Goal: Transaction & Acquisition: Book appointment/travel/reservation

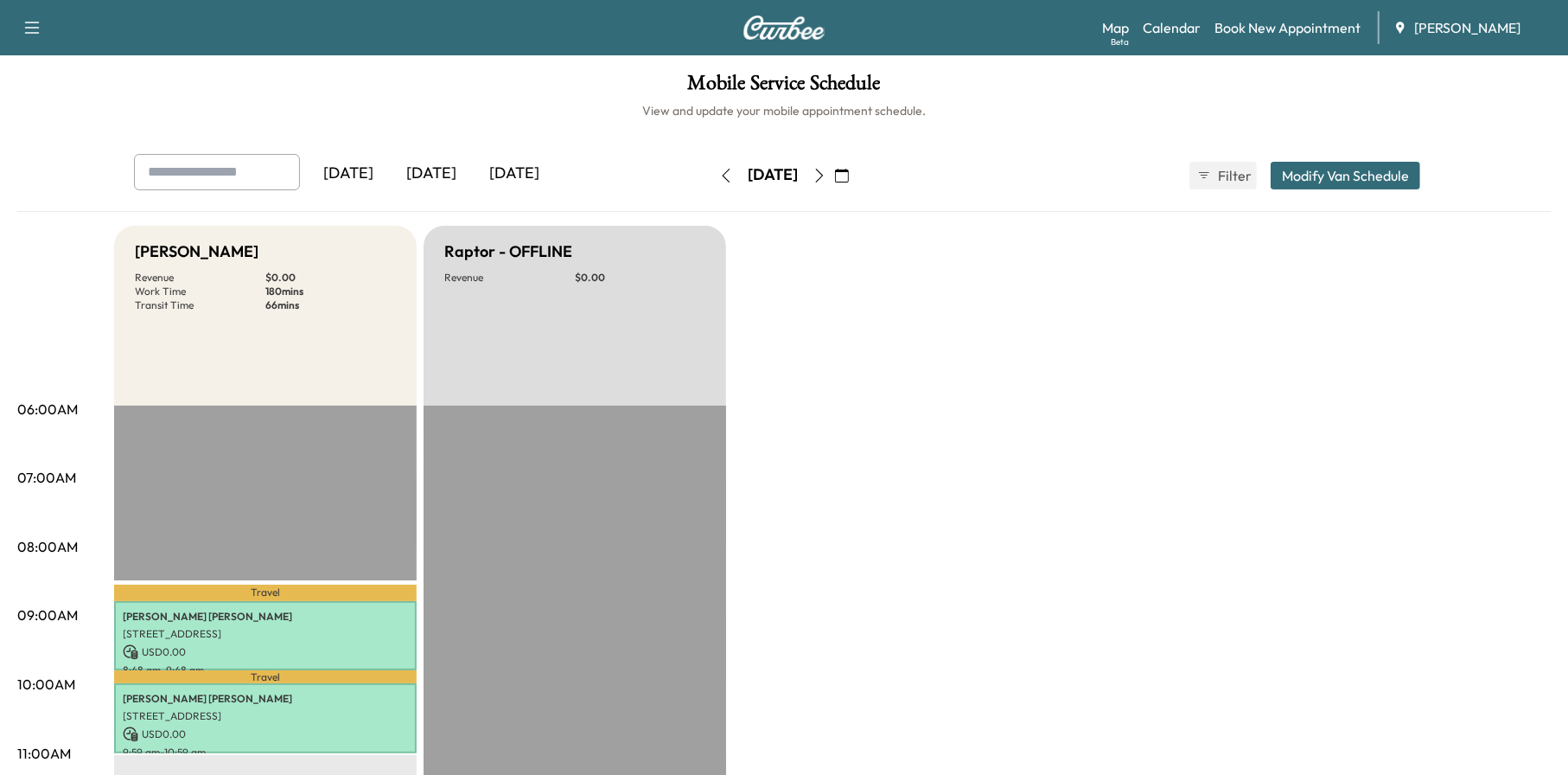
click at [827, 171] on icon "button" at bounding box center [820, 175] width 14 height 14
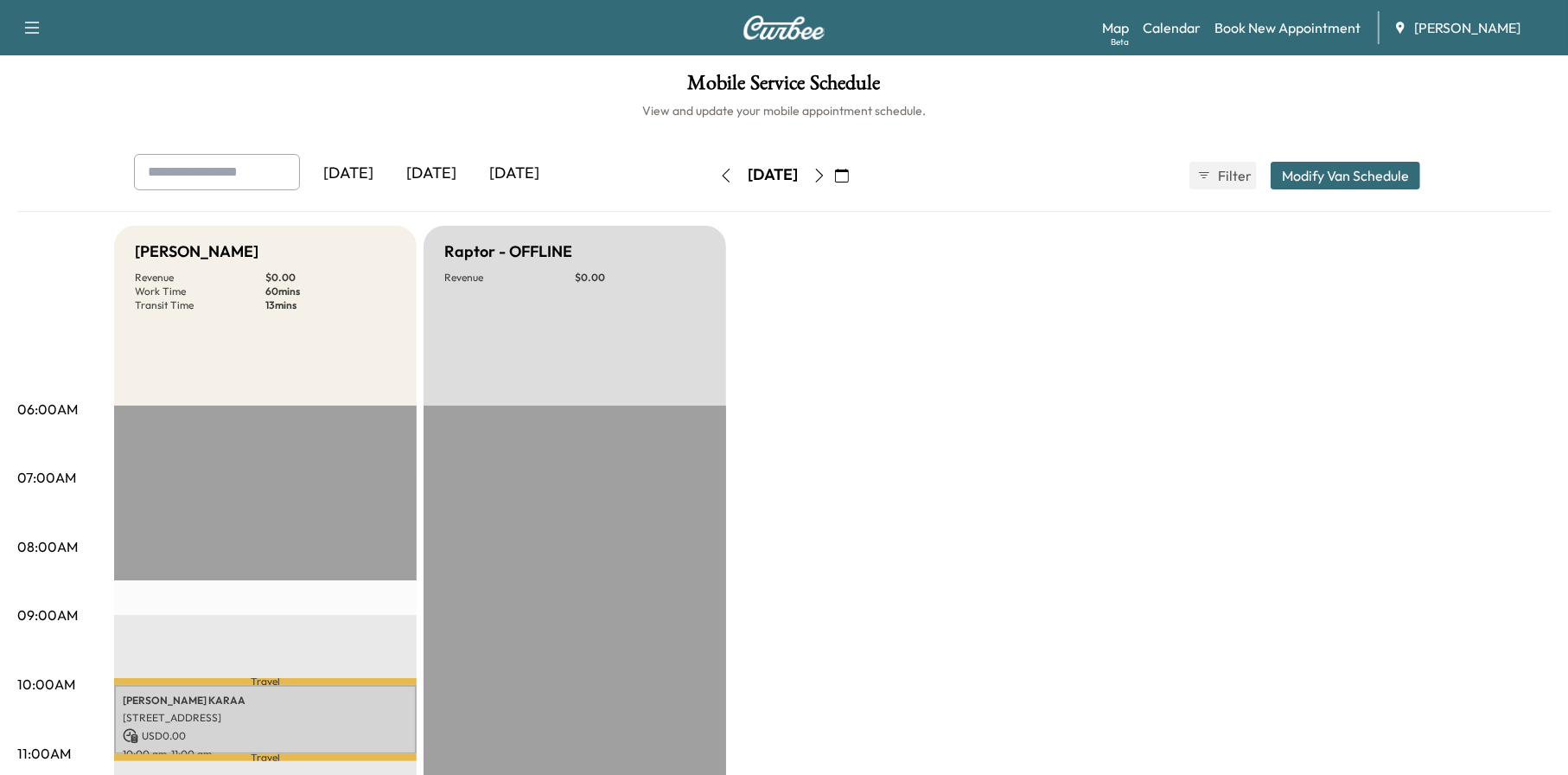
click at [834, 178] on button "button" at bounding box center [820, 176] width 29 height 27
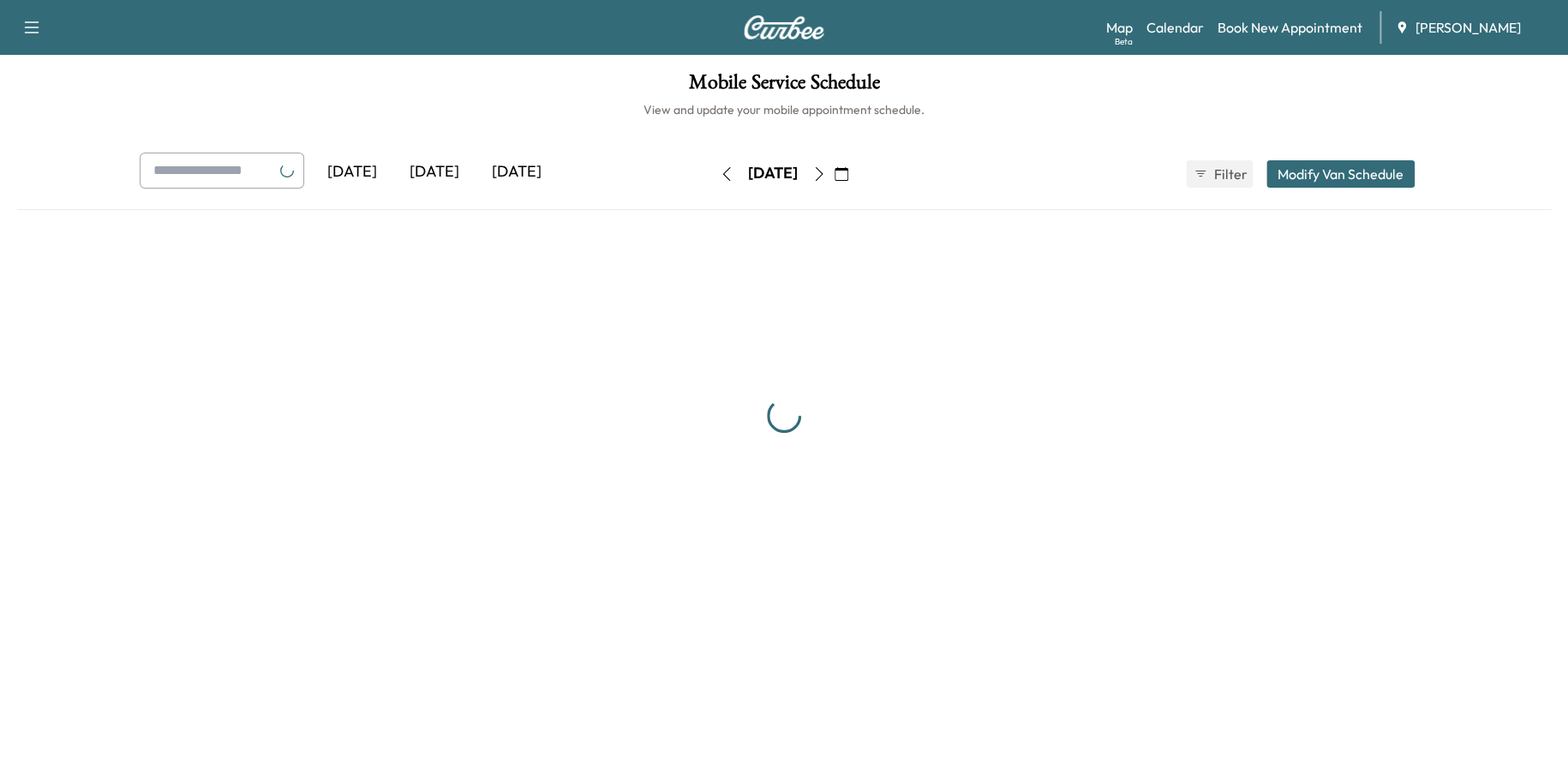
click at [848, 171] on icon "button" at bounding box center [841, 173] width 14 height 14
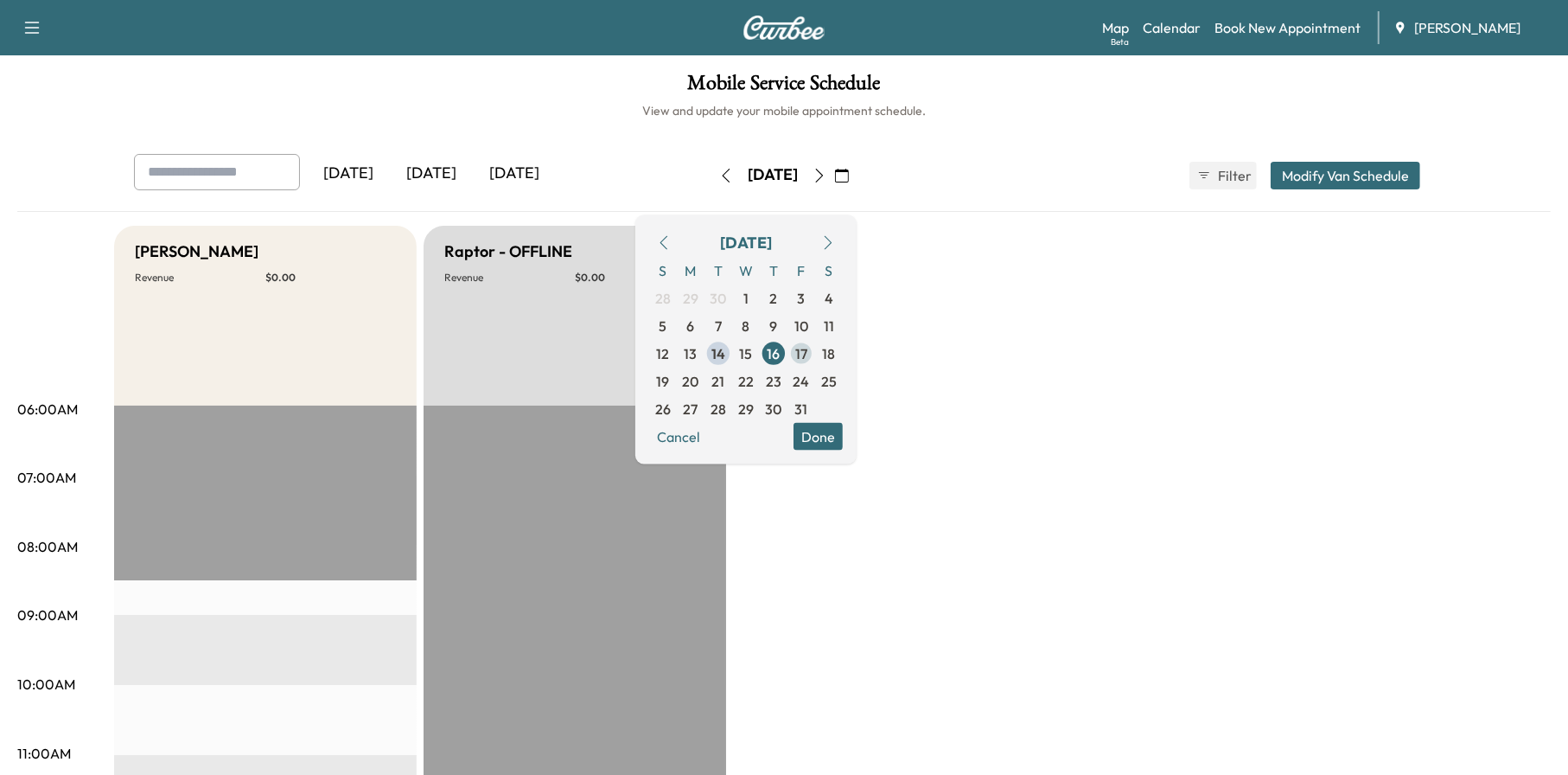
click at [808, 352] on span "17" at bounding box center [801, 352] width 12 height 21
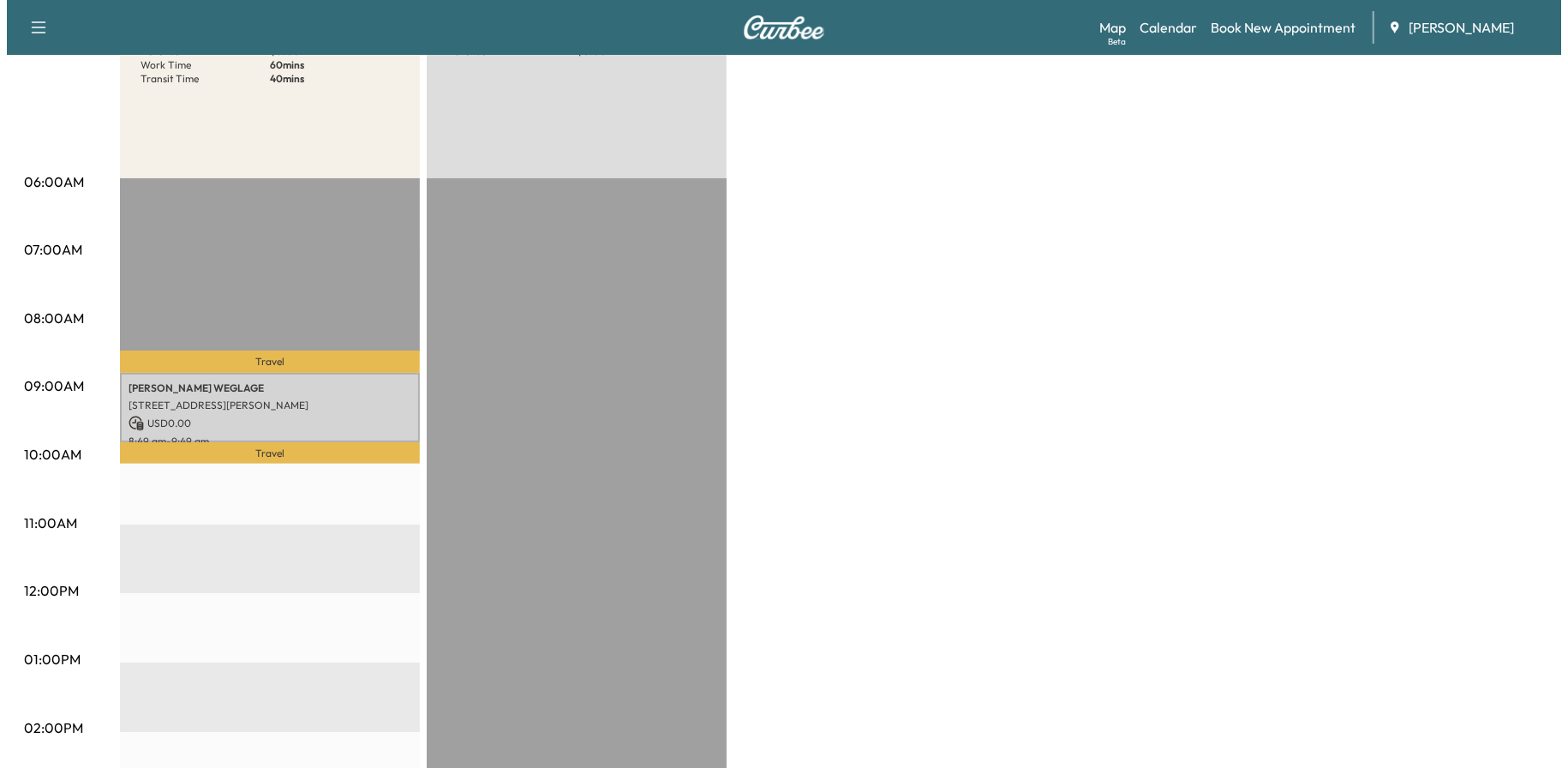
scroll to position [343, 0]
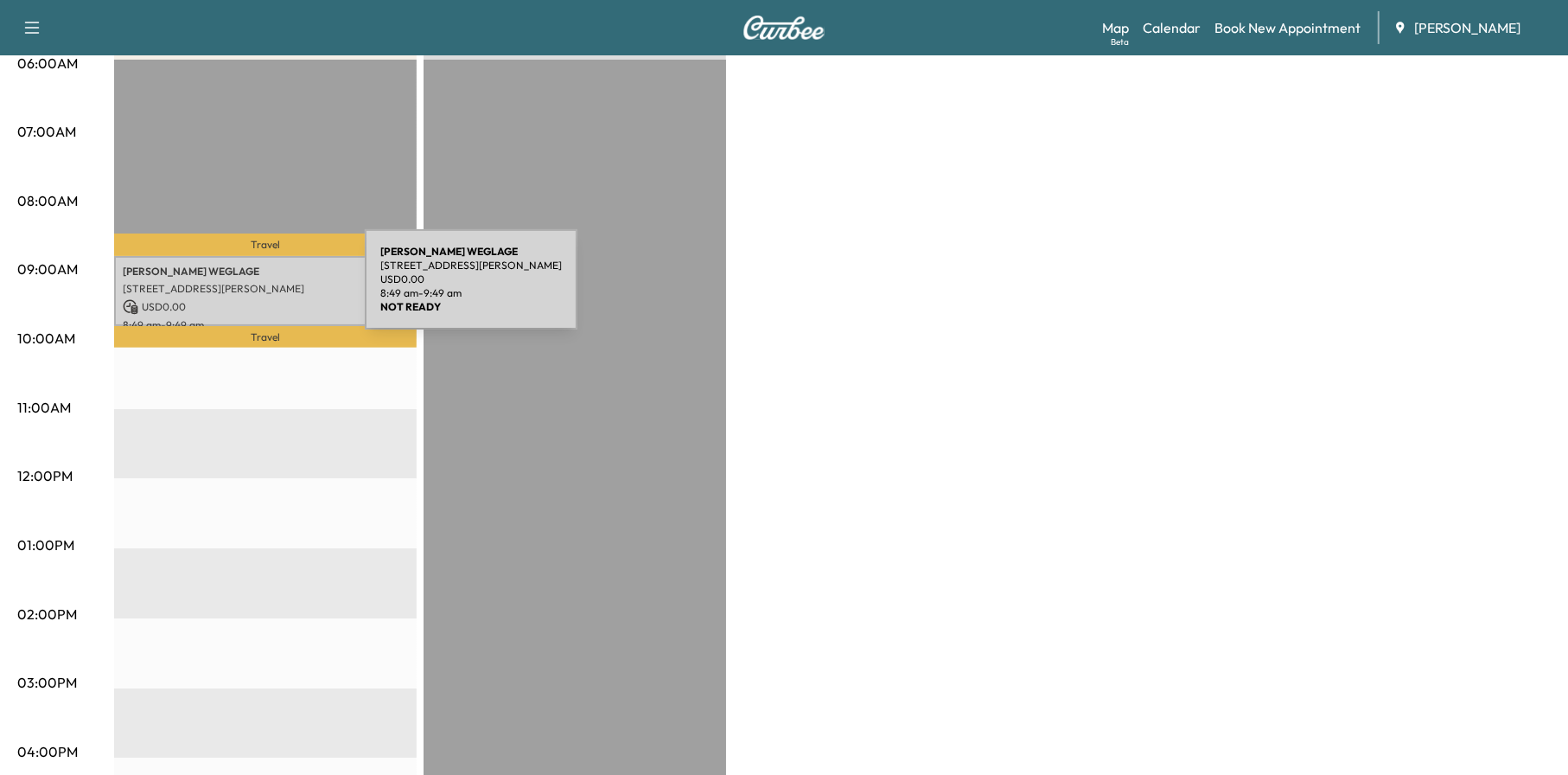
click at [235, 290] on p "[STREET_ADDRESS][PERSON_NAME]" at bounding box center [265, 289] width 285 height 14
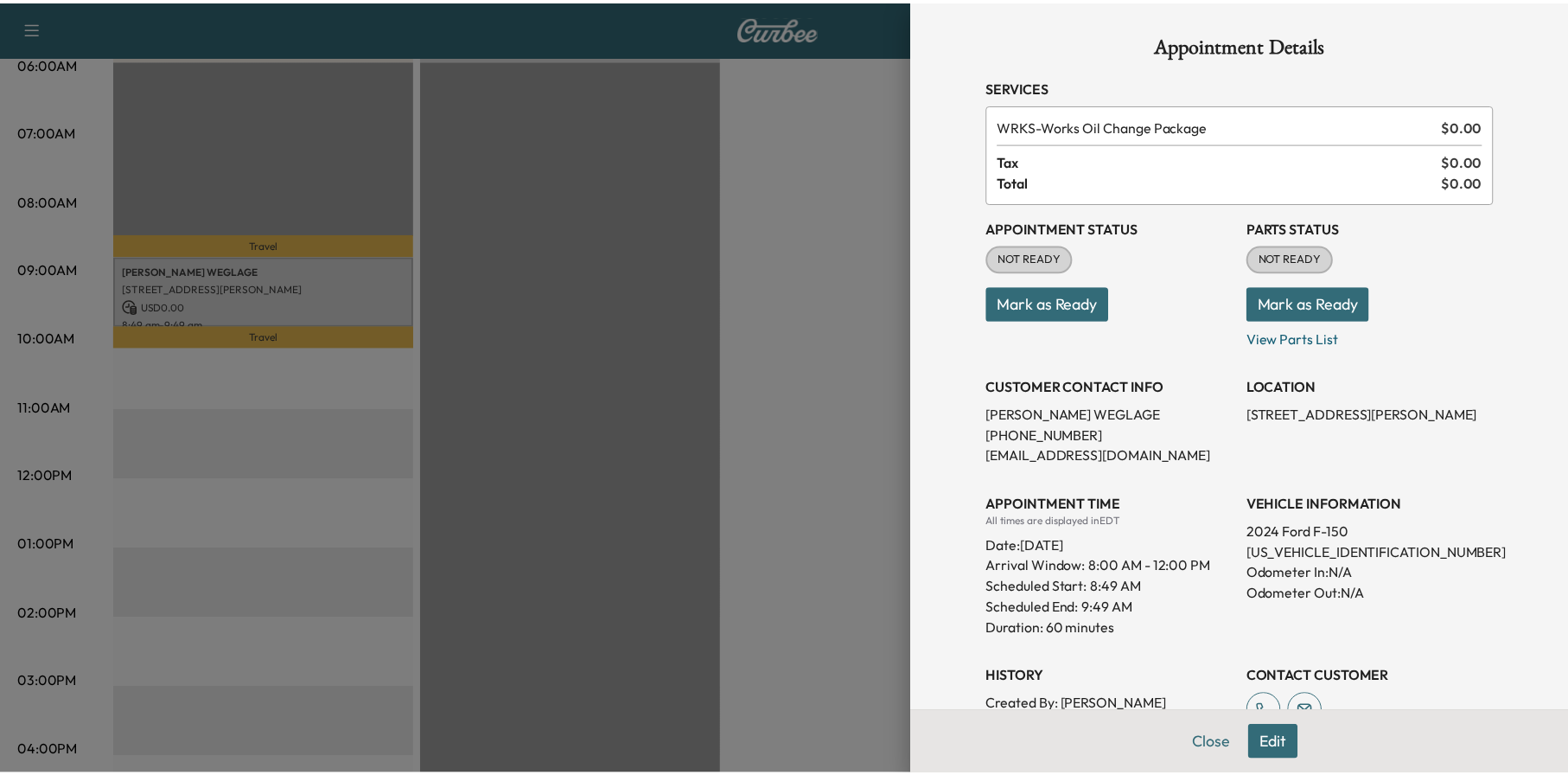
scroll to position [197, 0]
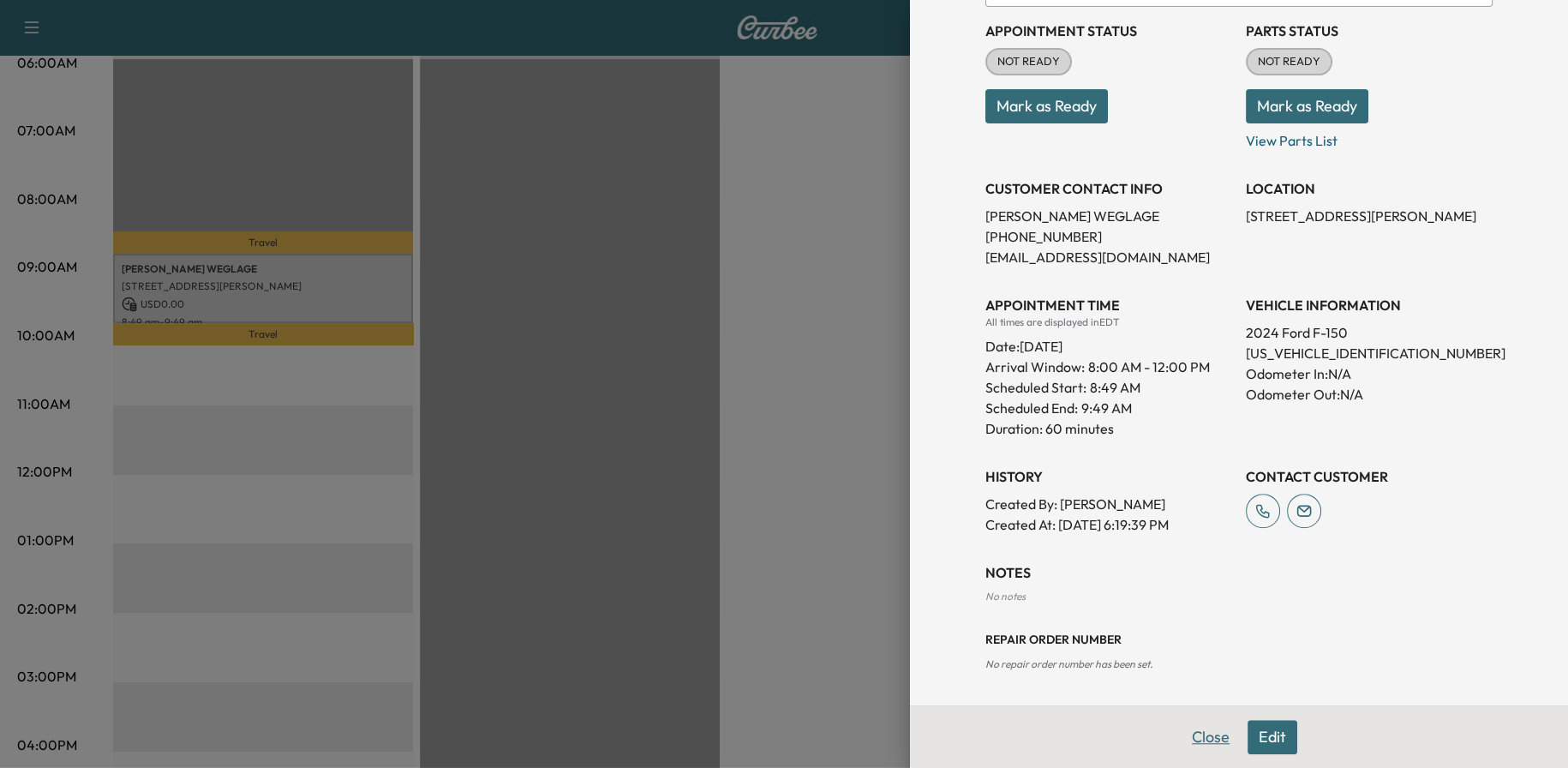
click at [1195, 738] on button "Close" at bounding box center [1210, 737] width 60 height 34
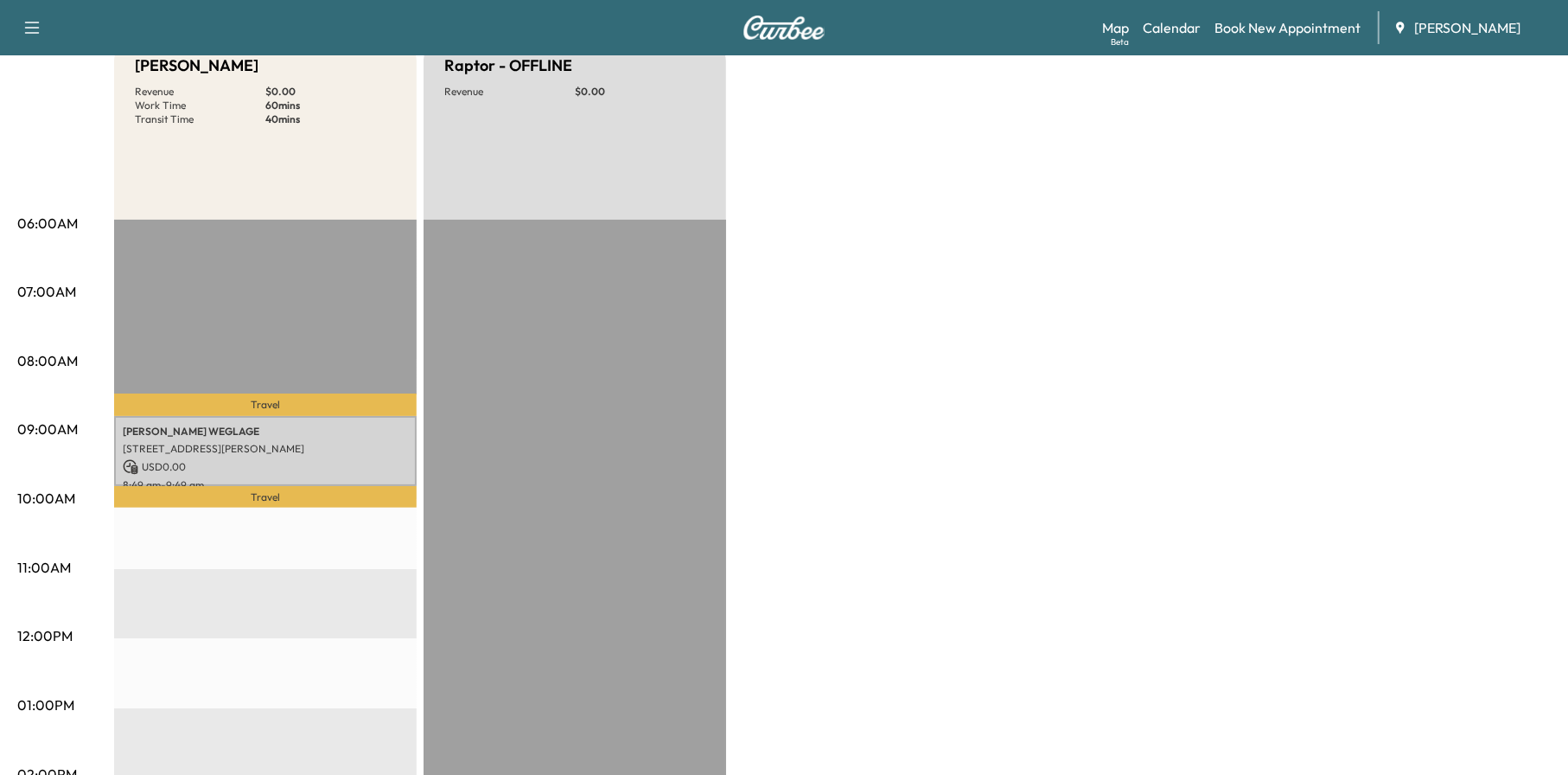
scroll to position [0, 0]
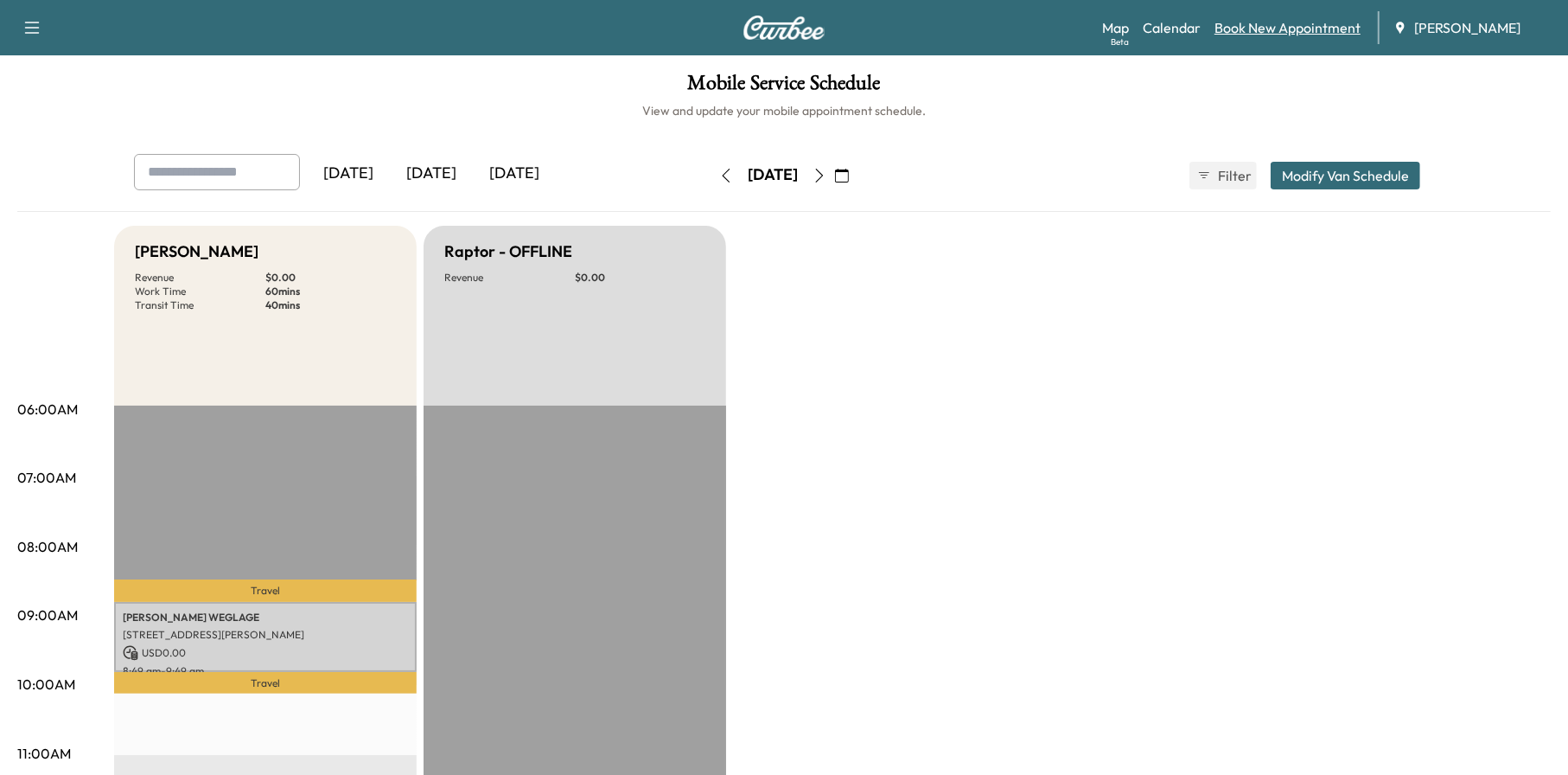
click at [1267, 17] on link "Book New Appointment" at bounding box center [1288, 27] width 146 height 21
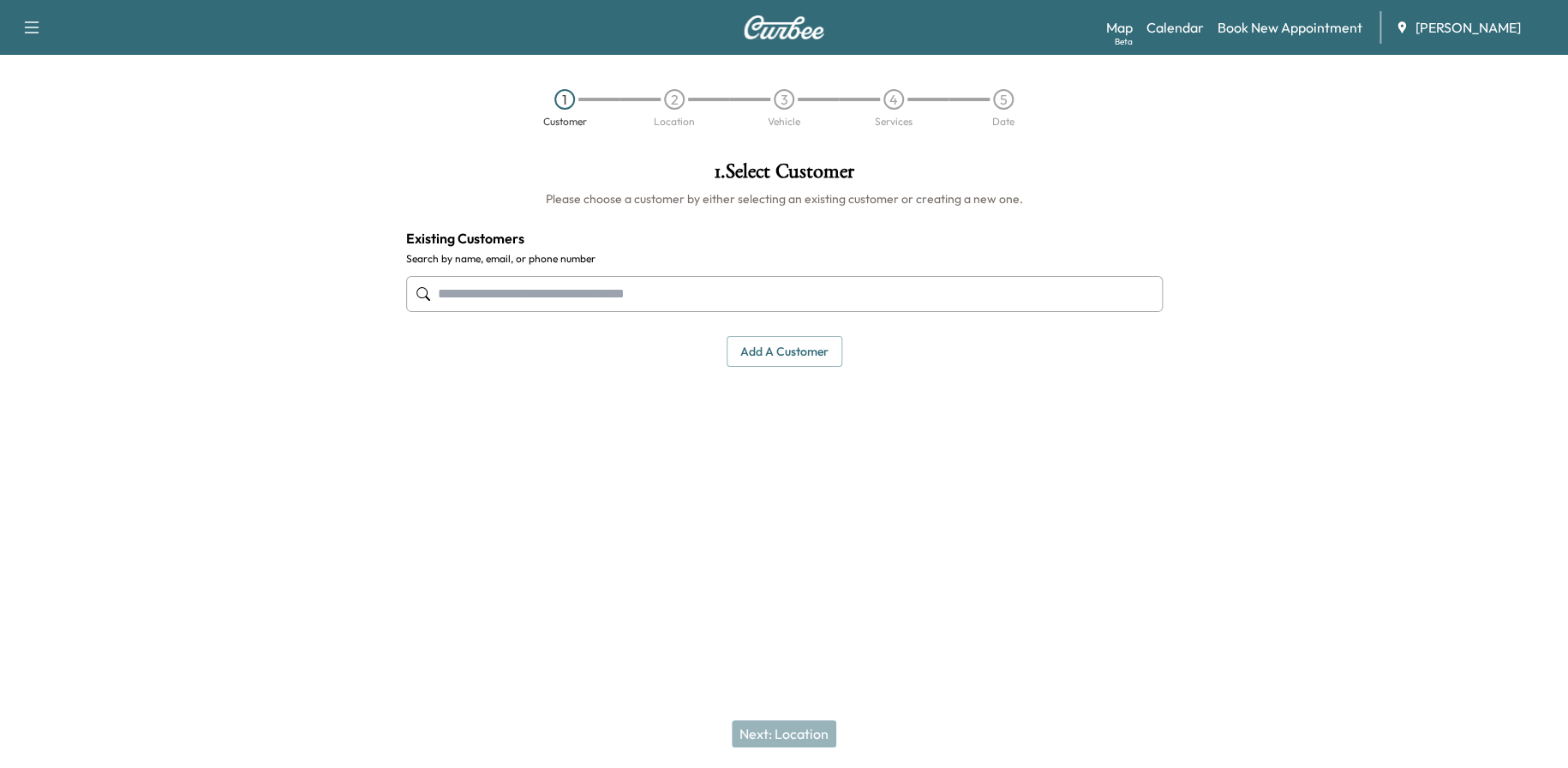
click at [776, 284] on input "text" at bounding box center [784, 294] width 756 height 36
paste input "**********"
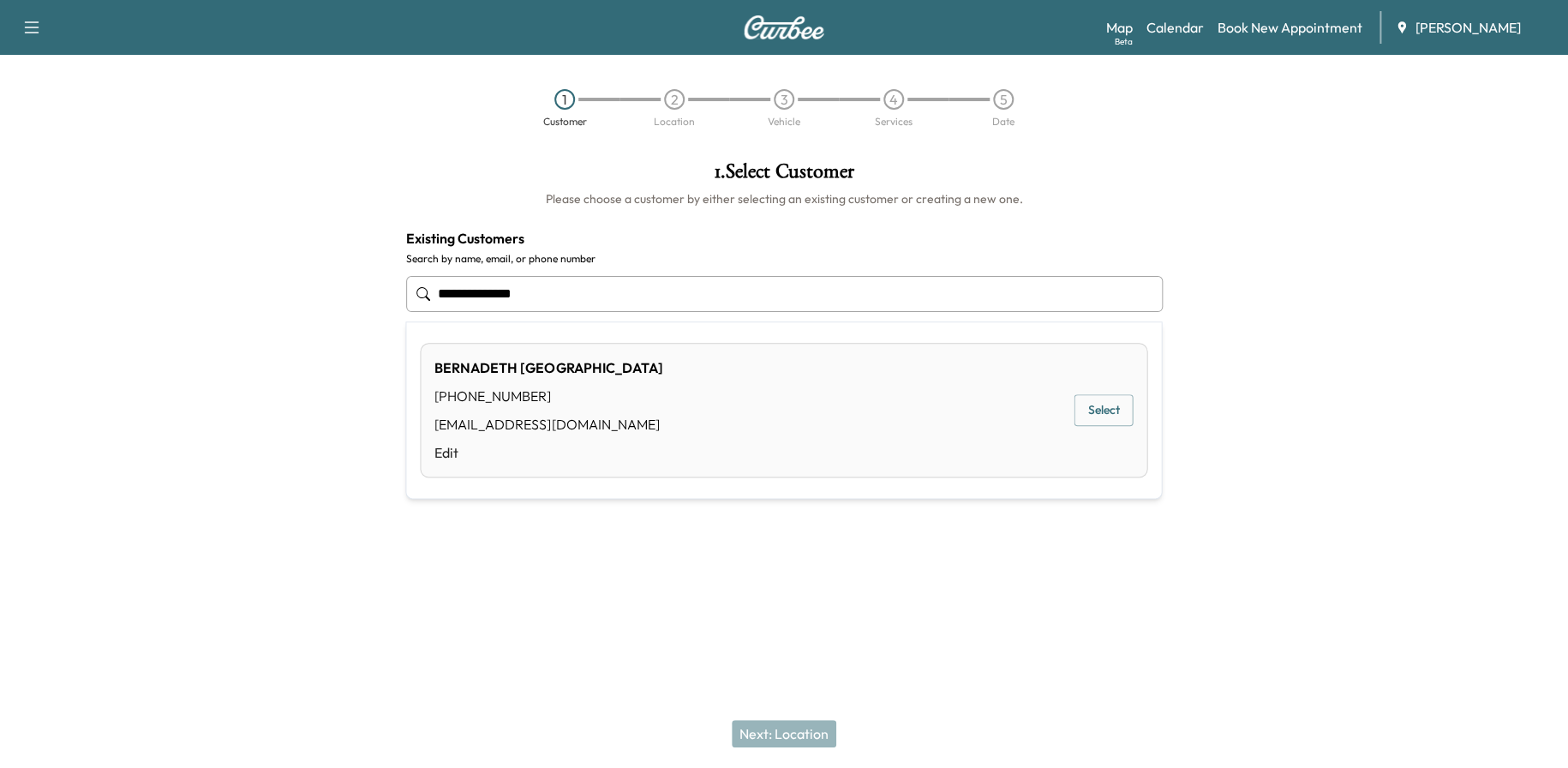
click at [1083, 402] on button "Select" at bounding box center [1103, 410] width 60 height 32
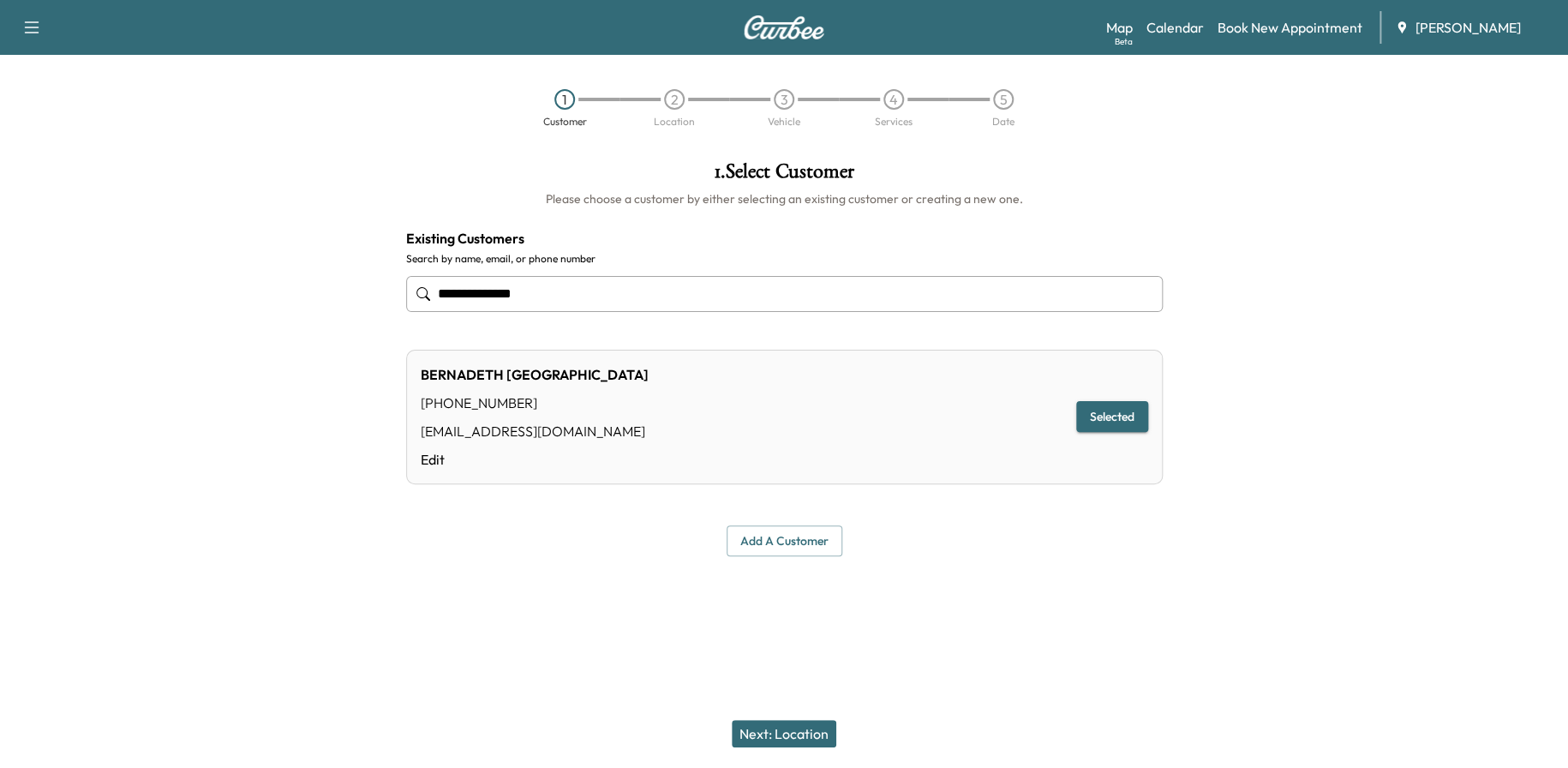
type input "**********"
drag, startPoint x: 790, startPoint y: 741, endPoint x: 856, endPoint y: 760, distance: 68.7
click at [789, 741] on button "Next: Location" at bounding box center [784, 734] width 105 height 27
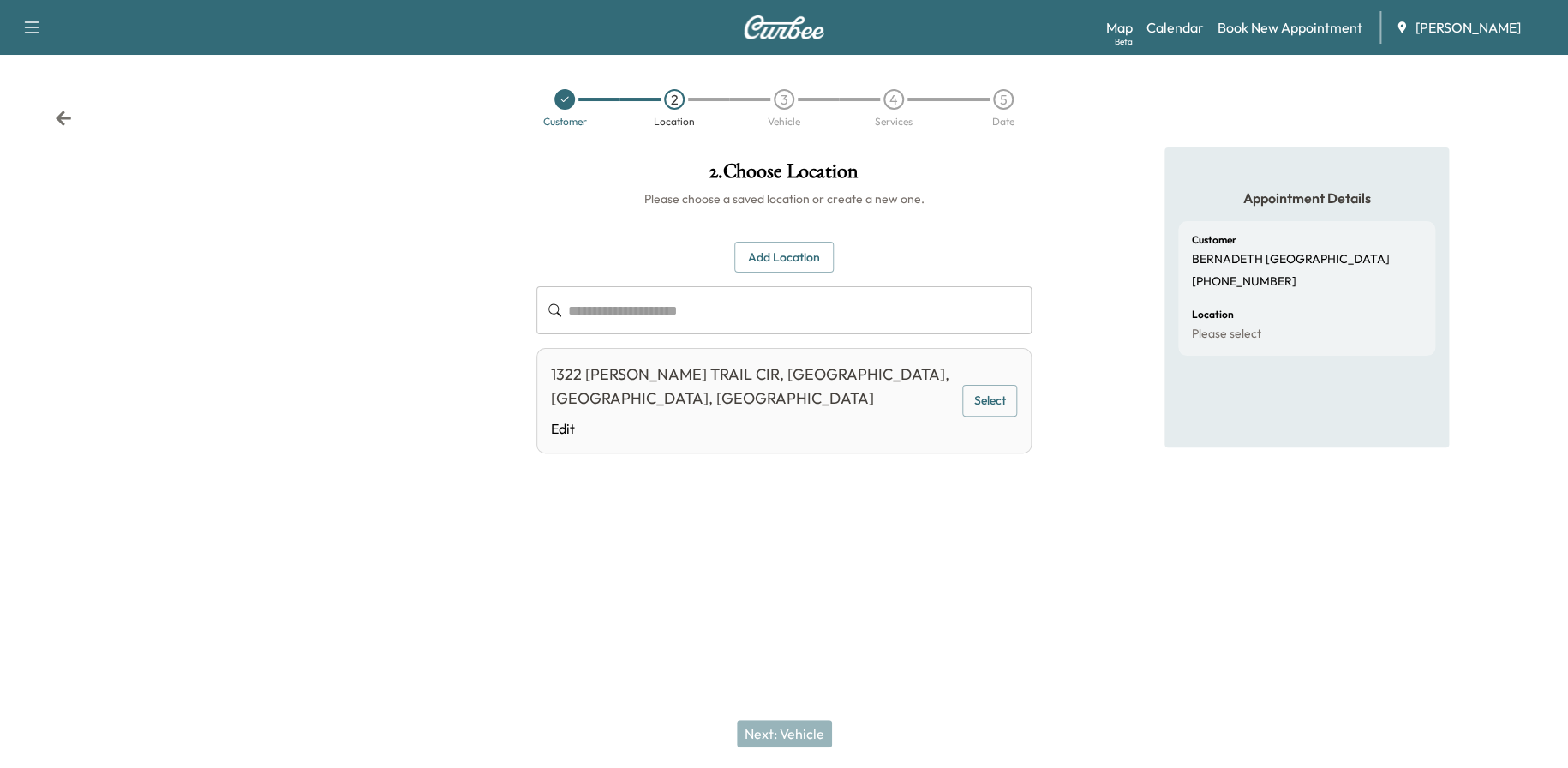
click at [1017, 363] on div "1322 [PERSON_NAME] TRAIL CIR, [GEOGRAPHIC_DATA], [GEOGRAPHIC_DATA], [GEOGRAPHIC…" at bounding box center [783, 400] width 495 height 106
click at [998, 384] on button "Select" at bounding box center [989, 400] width 55 height 32
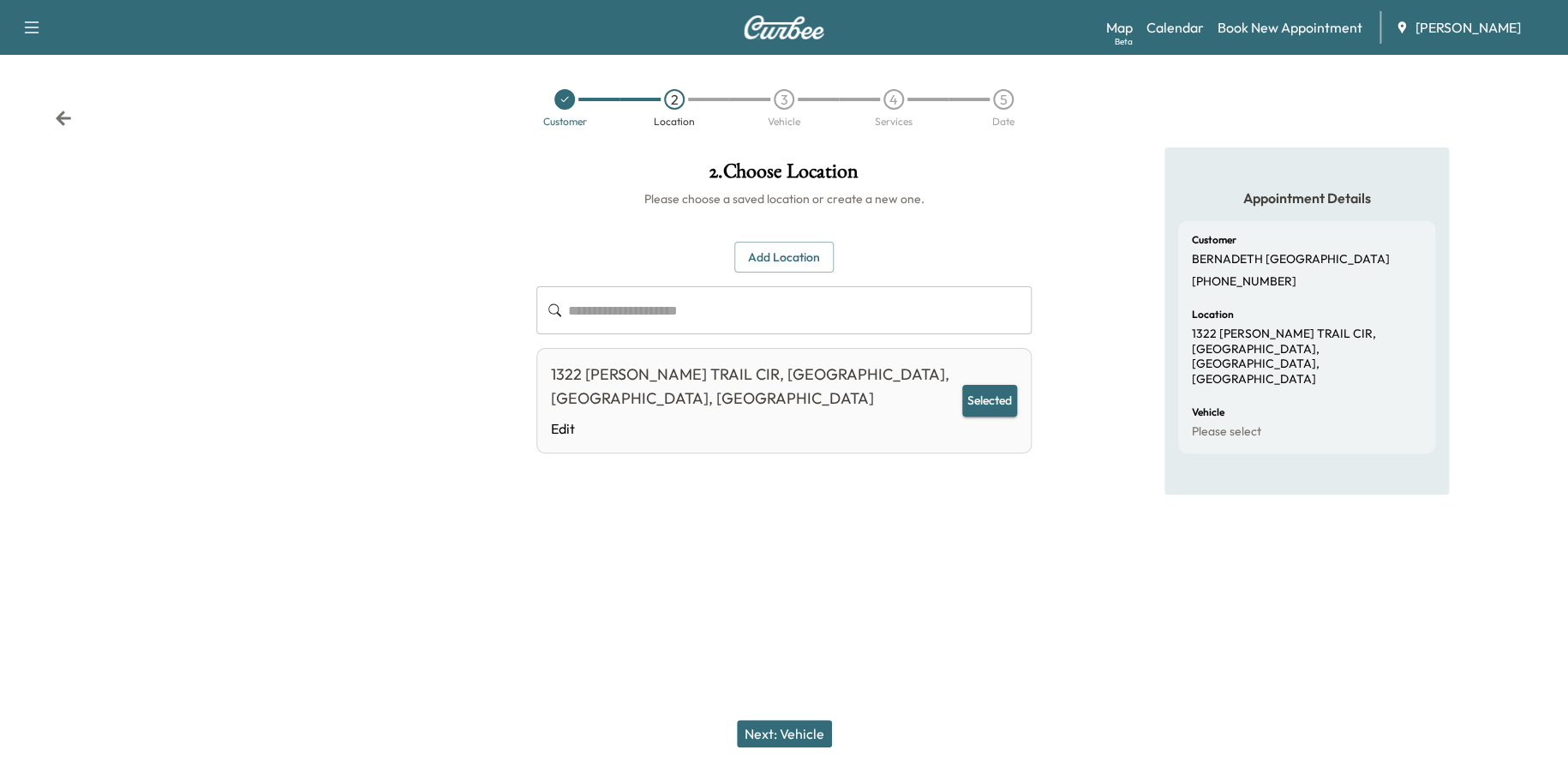
click at [801, 716] on div "Next: Vehicle" at bounding box center [784, 734] width 1568 height 69
click at [806, 717] on div "Next: Vehicle" at bounding box center [784, 734] width 1568 height 69
click at [806, 730] on button "Next: Vehicle" at bounding box center [784, 734] width 95 height 27
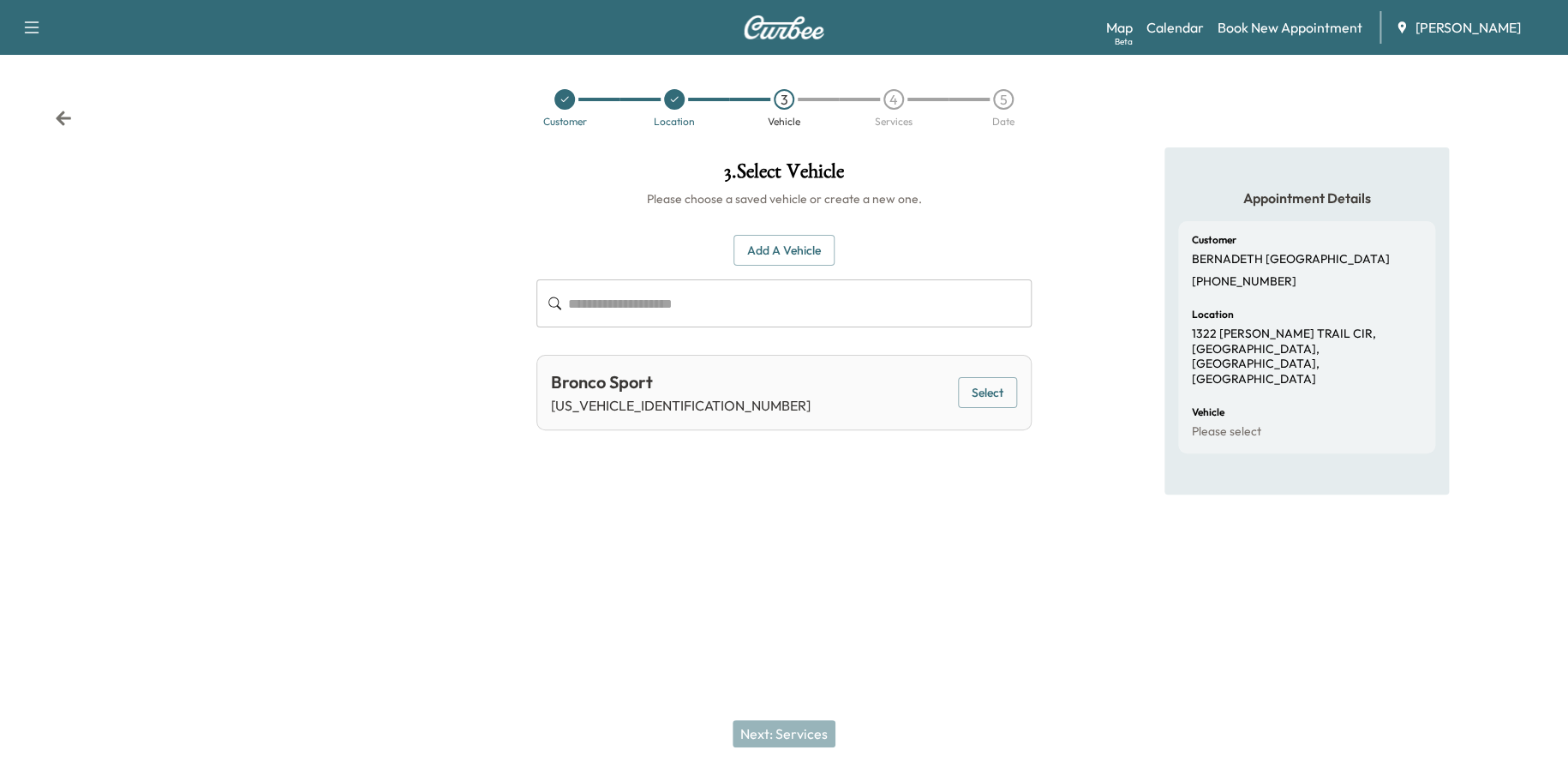
click at [999, 386] on button "Select" at bounding box center [988, 393] width 60 height 32
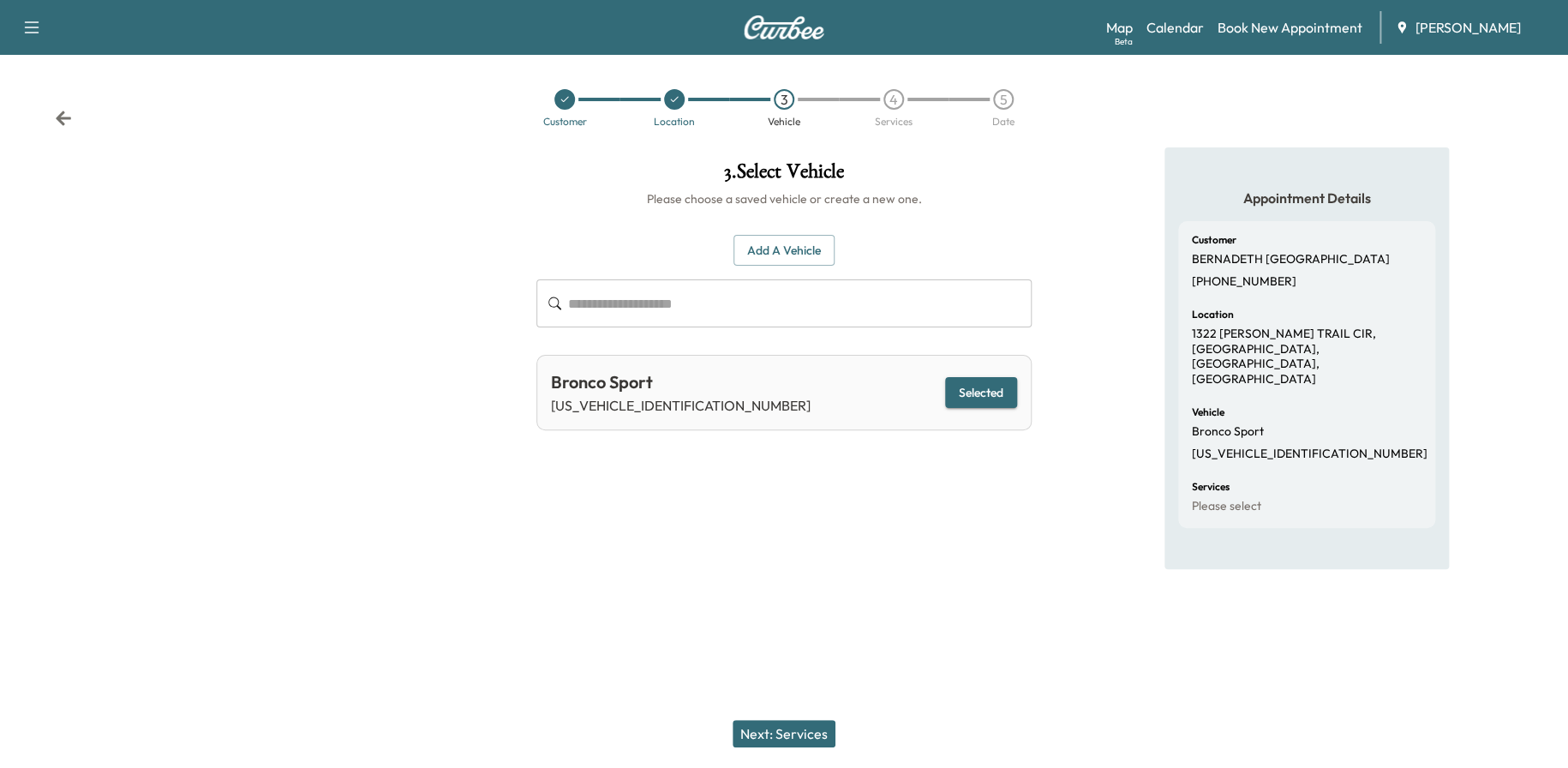
click at [792, 727] on button "Next: Services" at bounding box center [784, 734] width 103 height 27
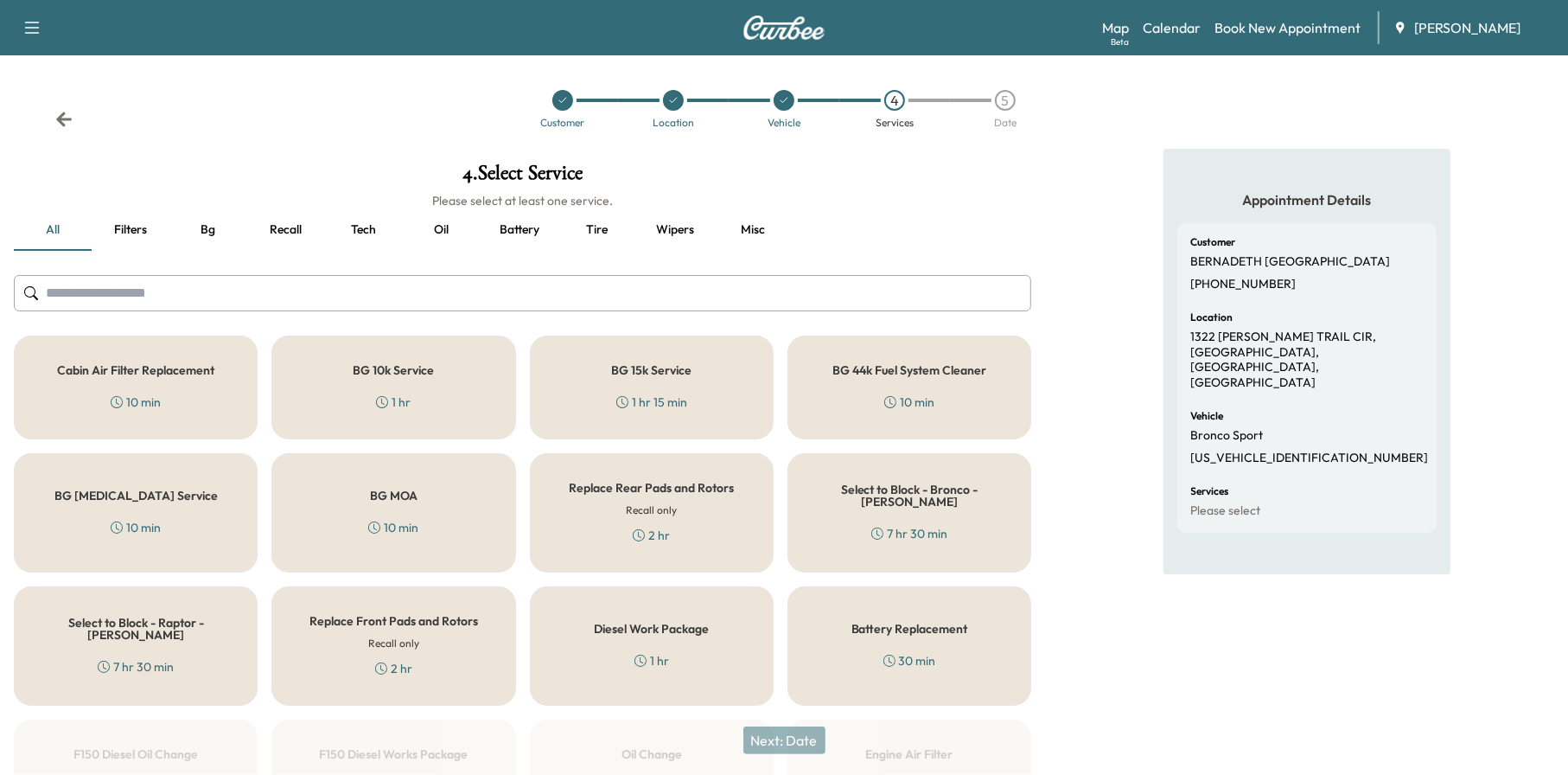
click at [290, 223] on button "Recall" at bounding box center [286, 230] width 77 height 42
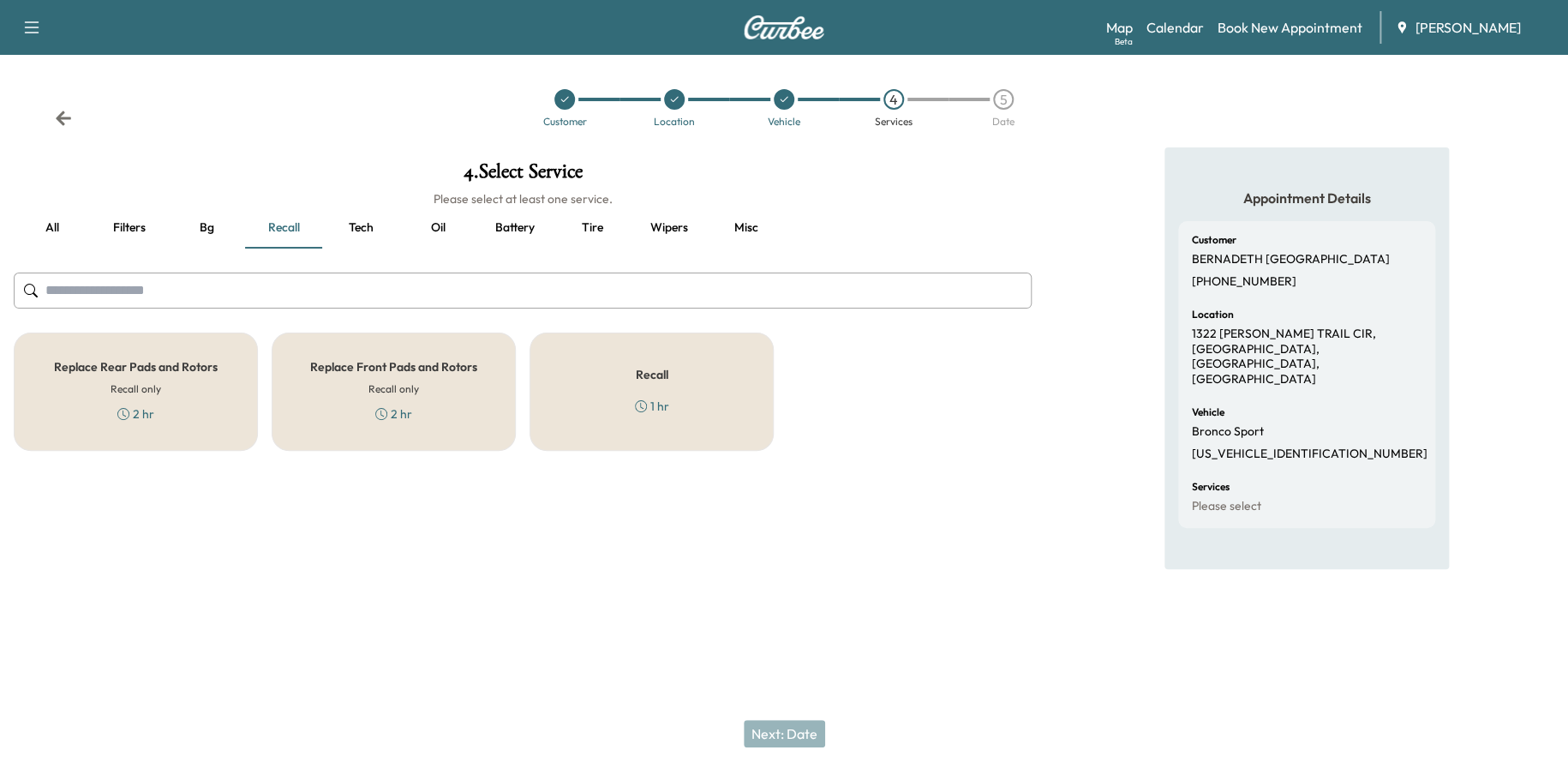
click at [568, 361] on div "Recall 1 hr" at bounding box center [651, 391] width 244 height 118
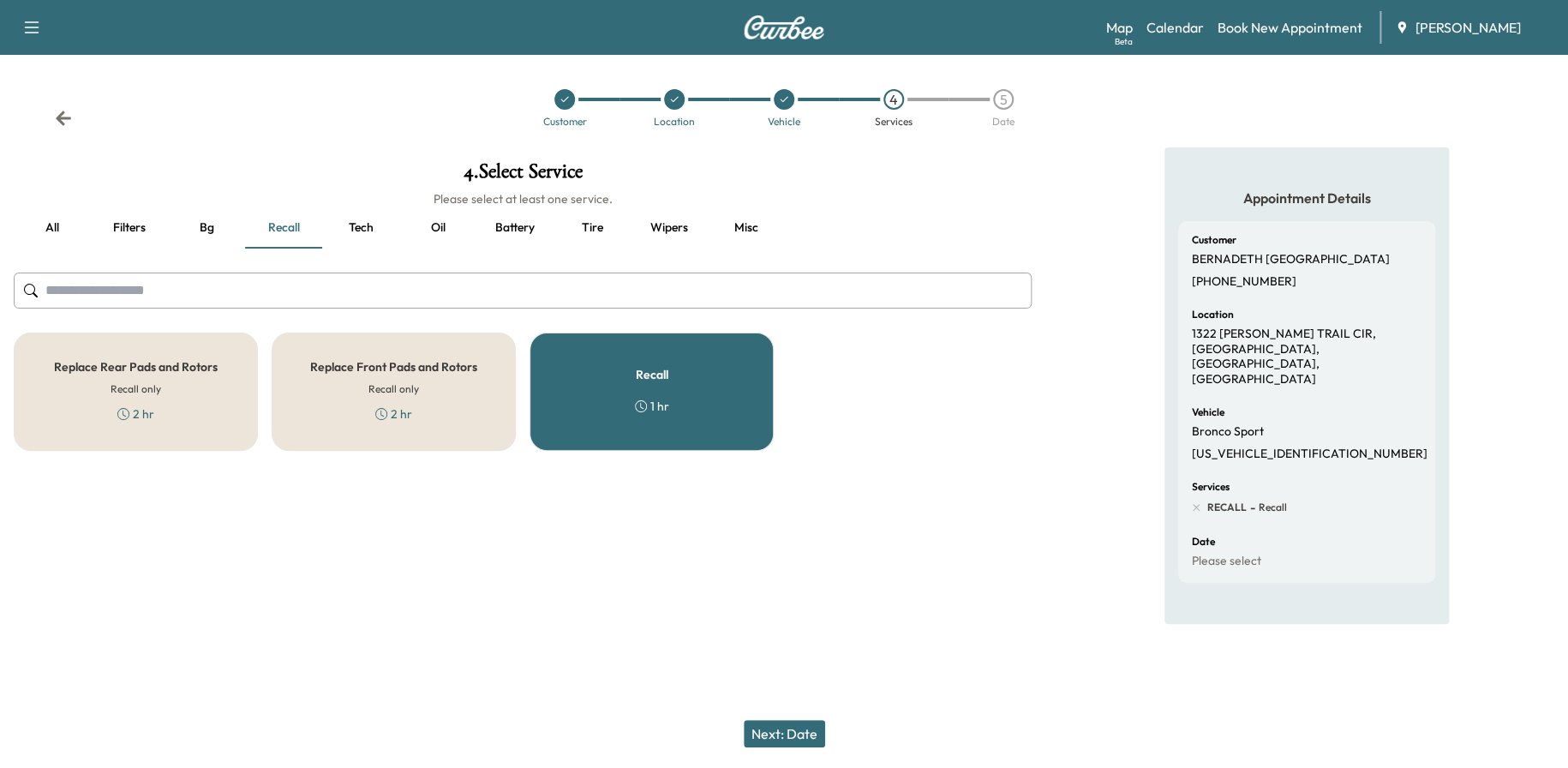
click at [812, 732] on button "Next: Date" at bounding box center [784, 734] width 81 height 27
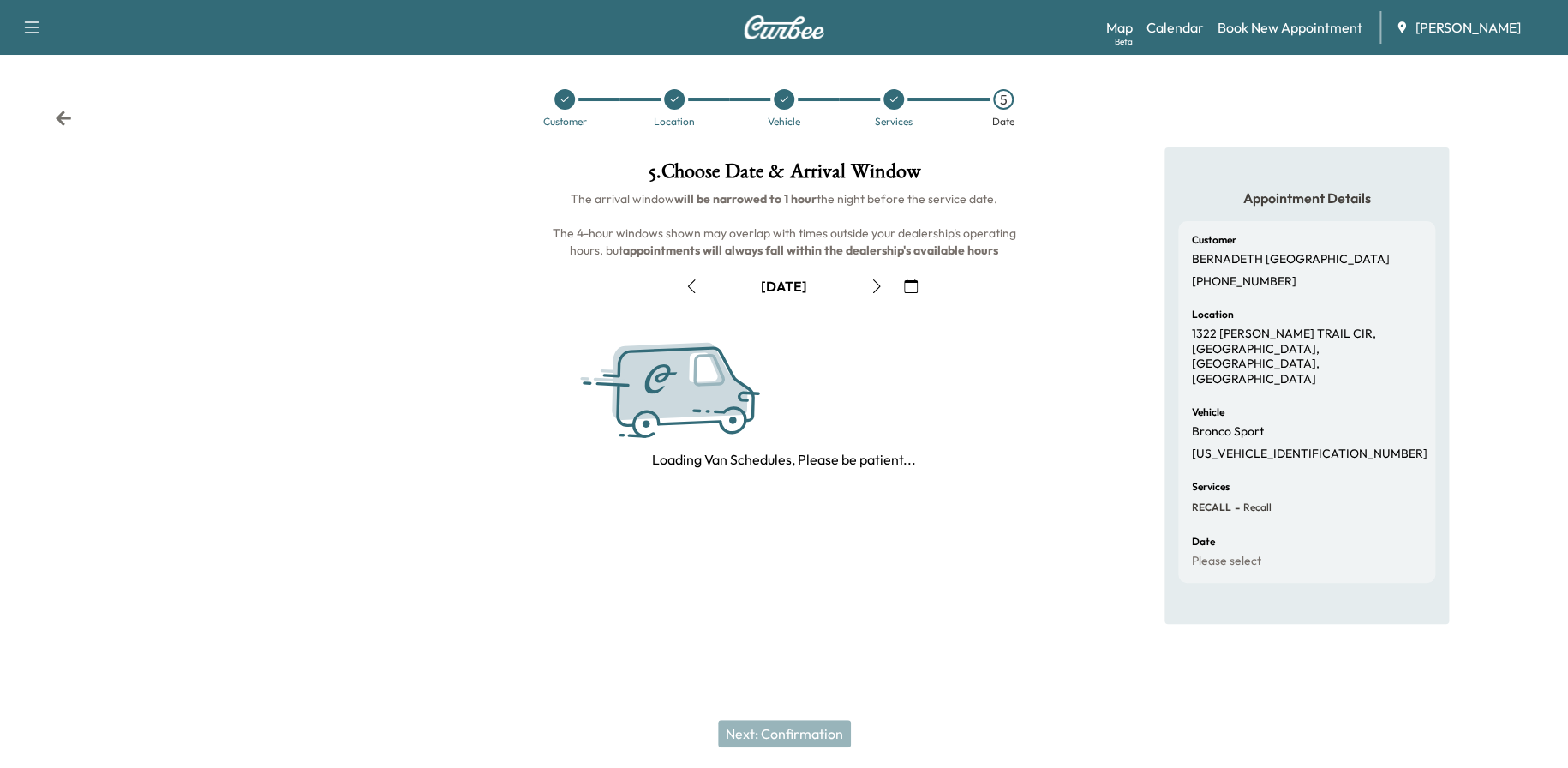
click at [906, 291] on icon "button" at bounding box center [910, 286] width 14 height 14
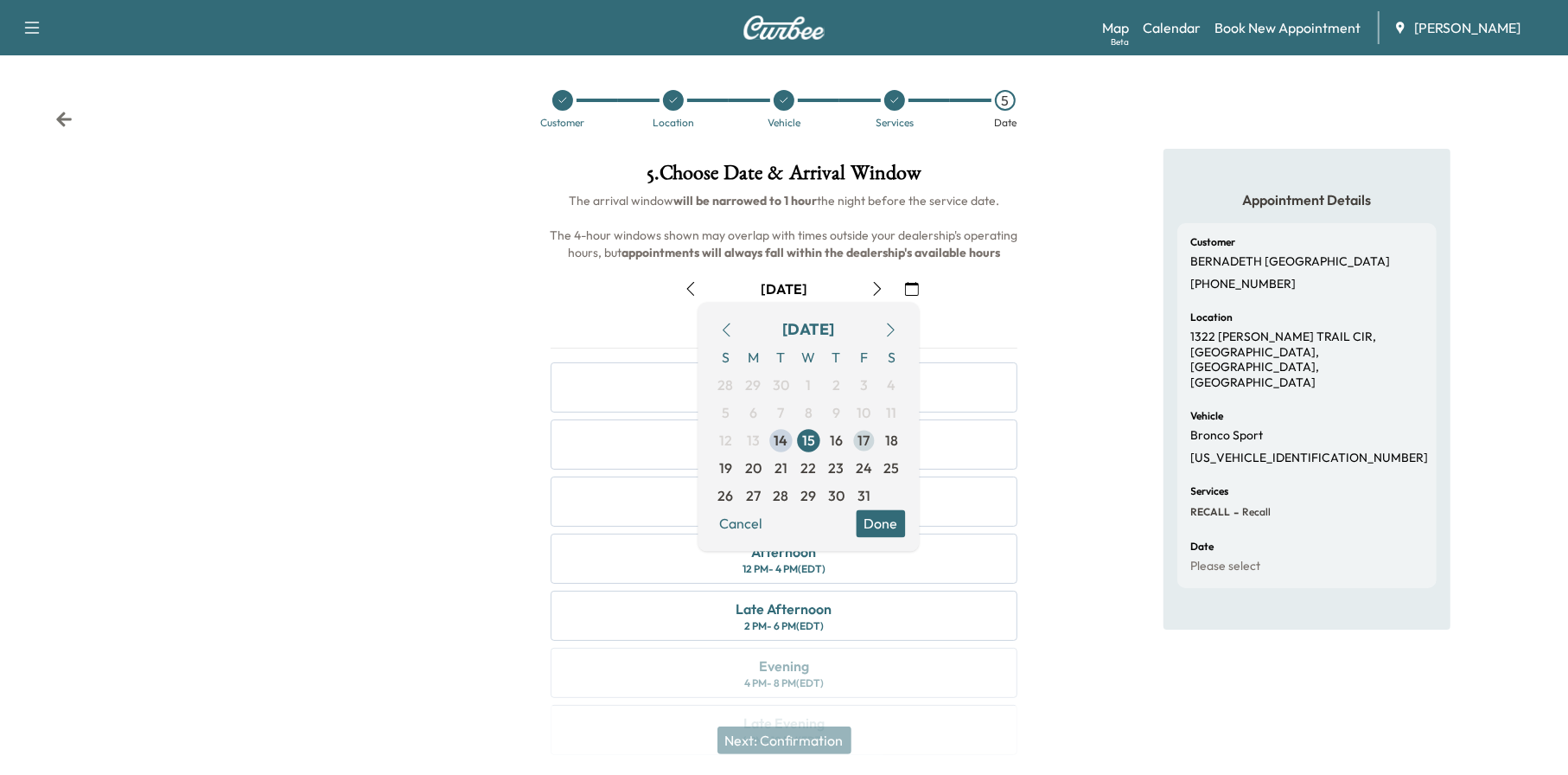
click at [873, 443] on span "17" at bounding box center [864, 441] width 27 height 27
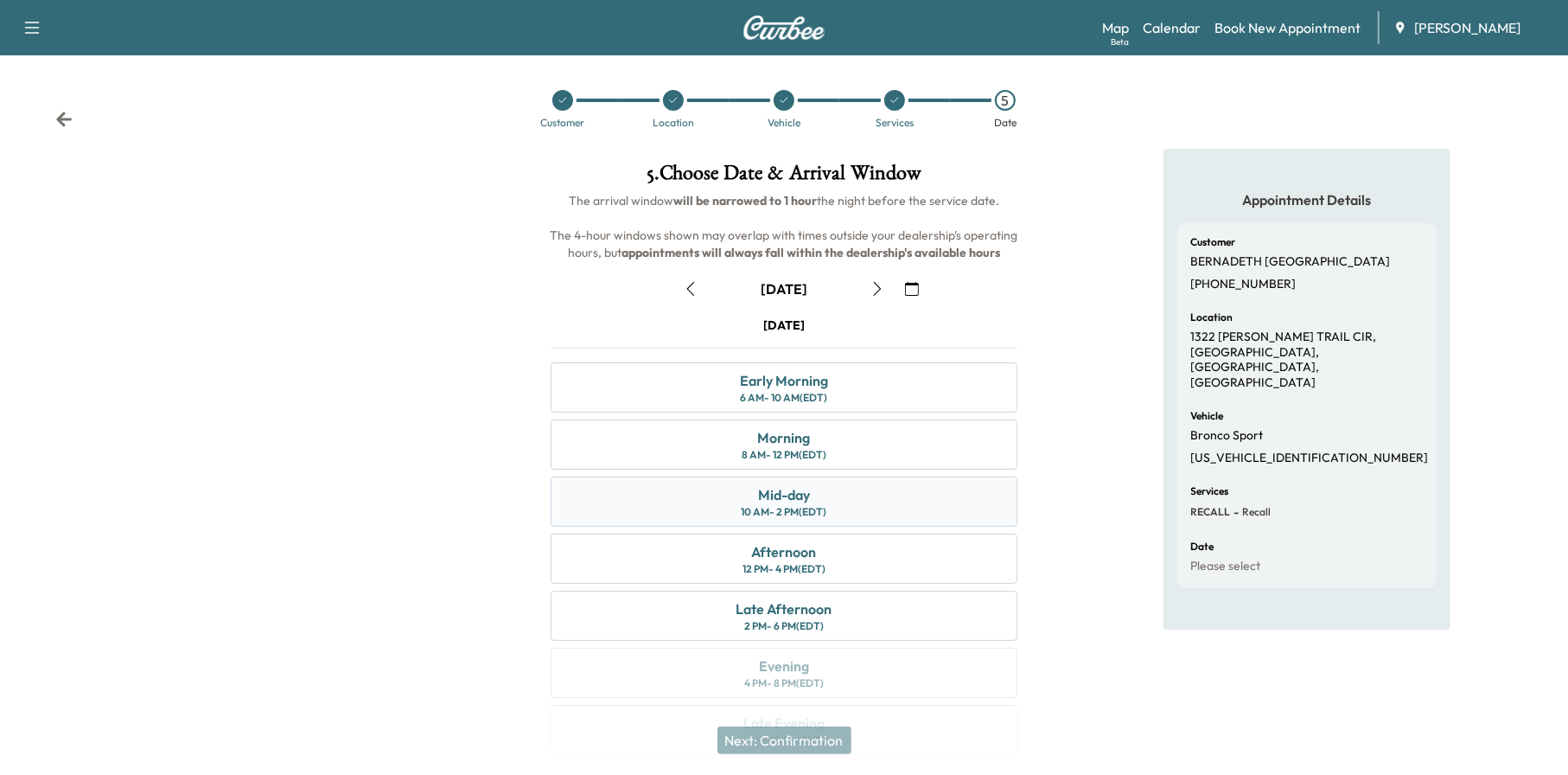
drag, startPoint x: 864, startPoint y: 492, endPoint x: 853, endPoint y: 486, distance: 12.5
click at [858, 487] on div "Mid-day 10 AM - 2 PM (EDT)" at bounding box center [785, 501] width 468 height 50
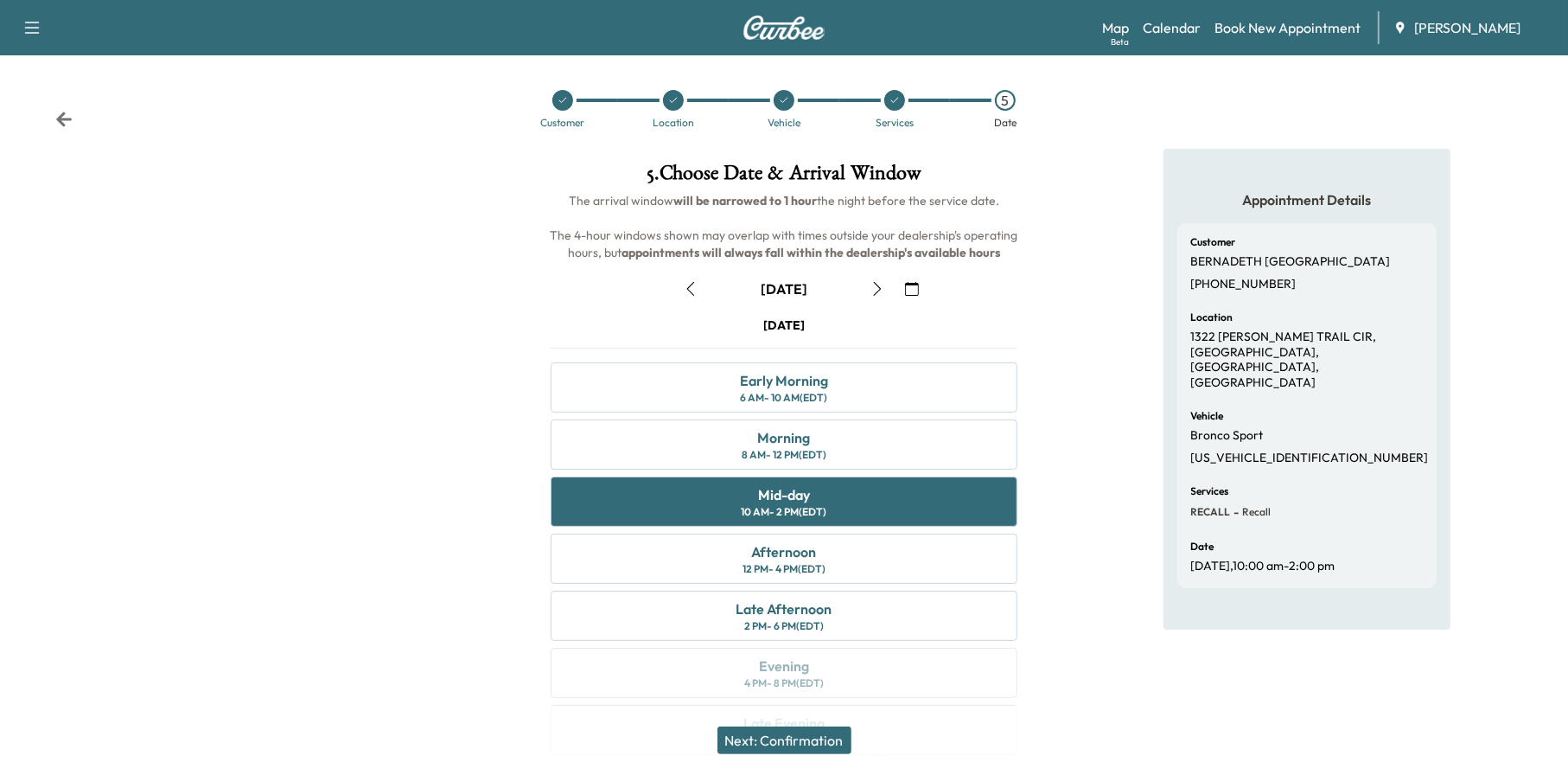
click at [832, 745] on button "Next: Confirmation" at bounding box center [784, 740] width 134 height 27
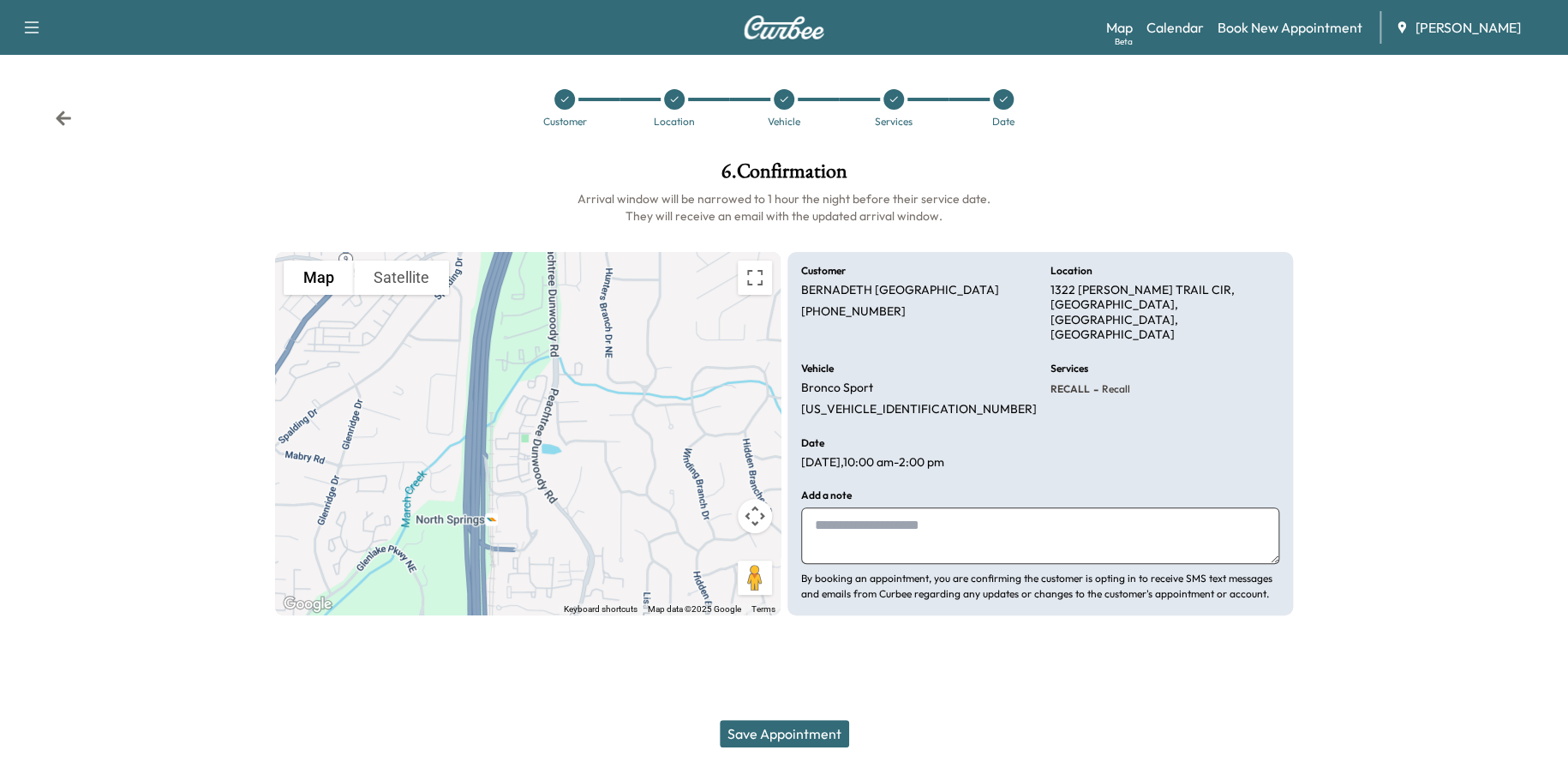
click at [848, 517] on textarea at bounding box center [1040, 535] width 478 height 57
click at [840, 511] on textarea "*****" at bounding box center [1040, 535] width 478 height 57
click at [836, 507] on textarea "*****" at bounding box center [1040, 535] width 478 height 57
type textarea "*****"
click at [825, 735] on button "Save Appointment" at bounding box center [784, 734] width 129 height 27
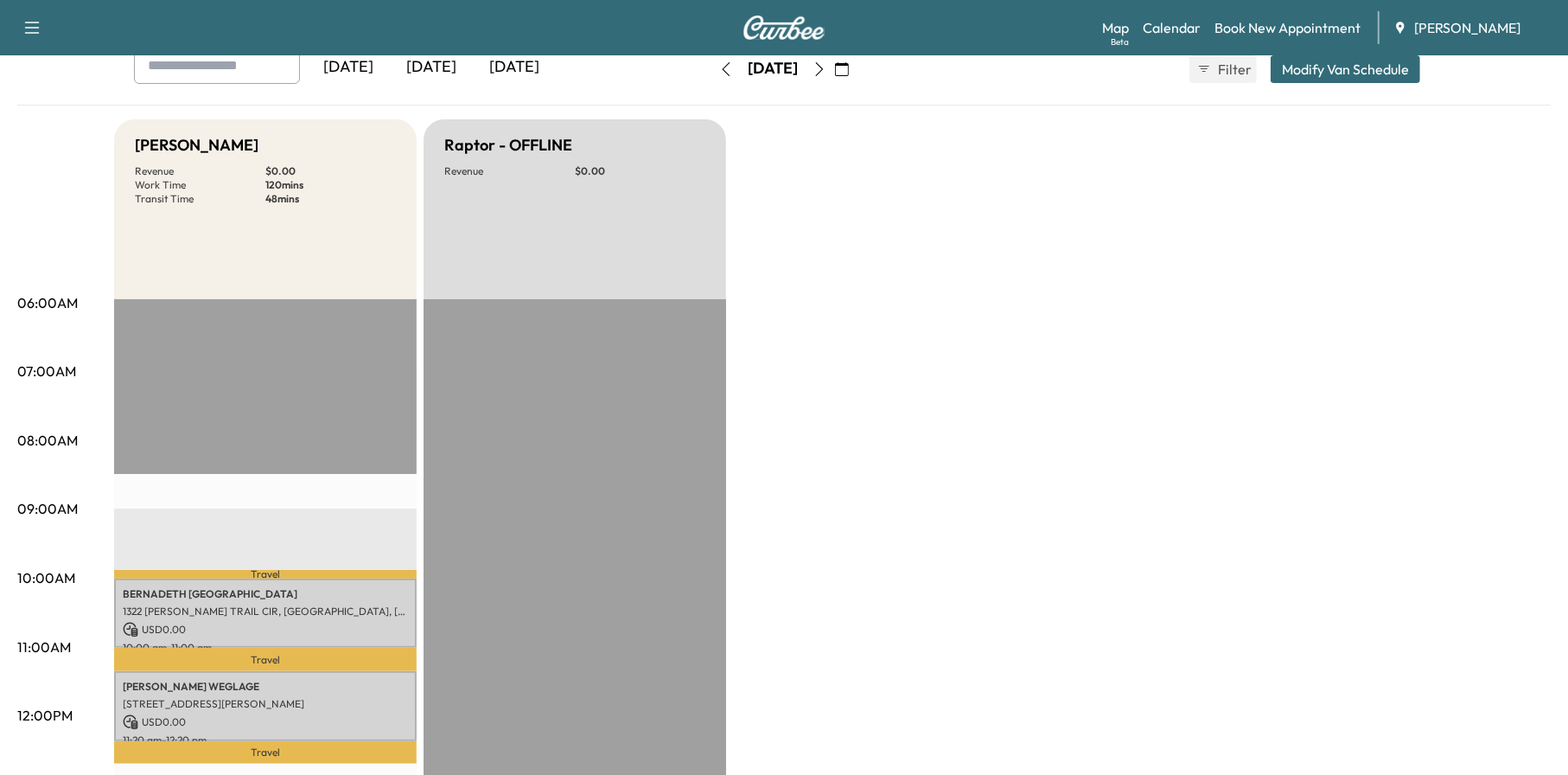
scroll to position [260, 0]
